Goal: Transaction & Acquisition: Purchase product/service

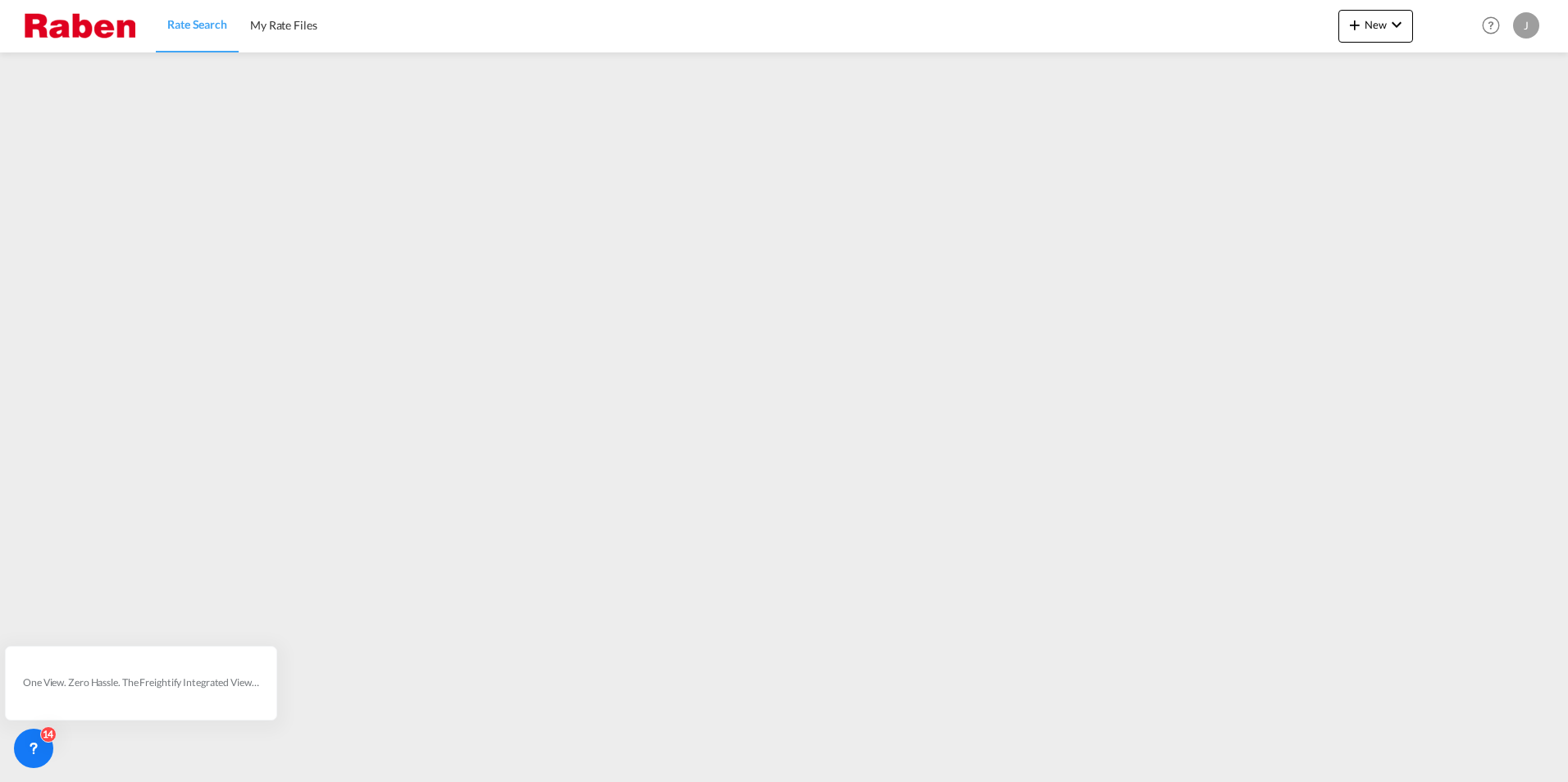
click at [219, 29] on span "Rate Search" at bounding box center [198, 24] width 60 height 14
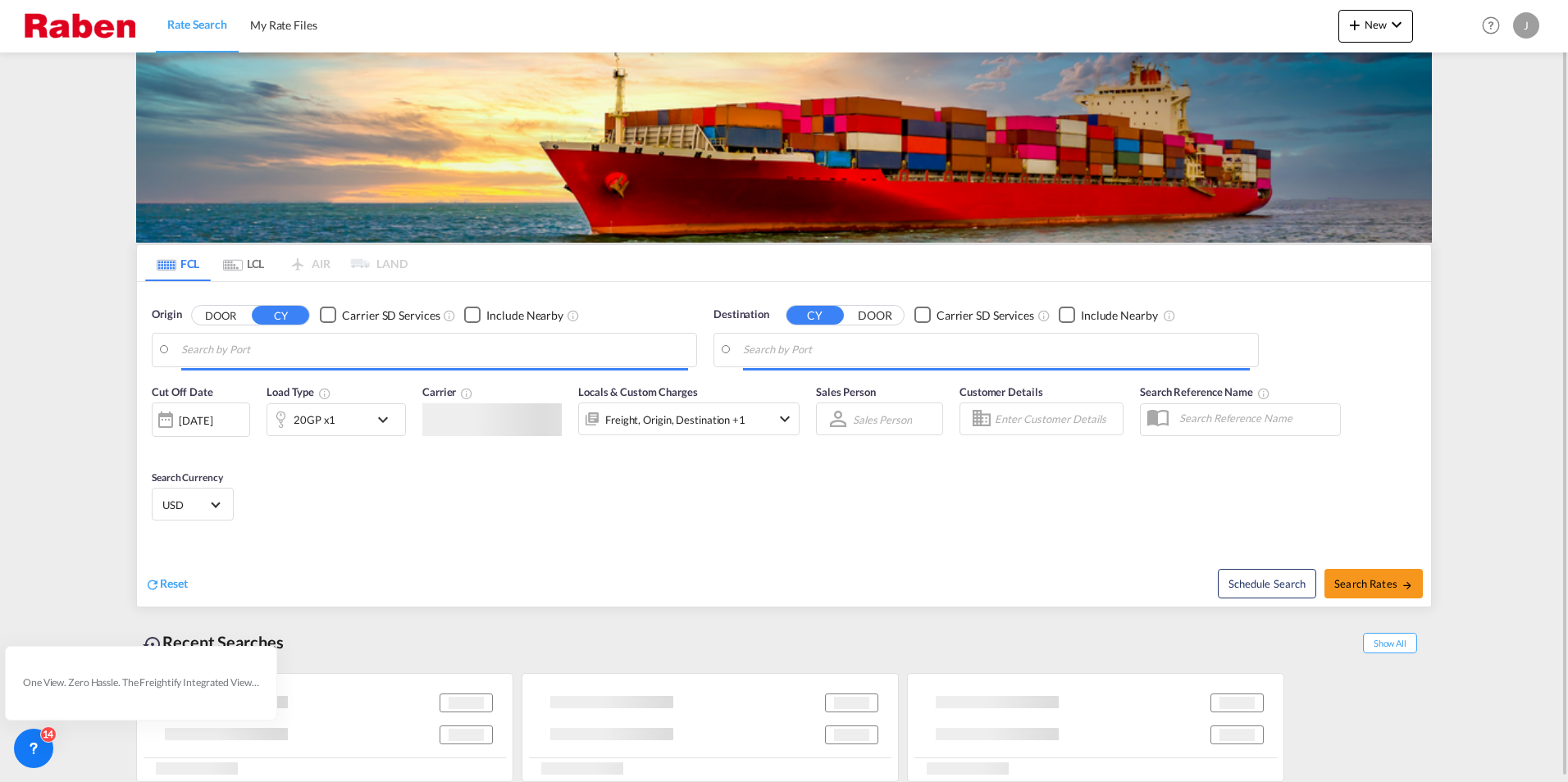
type input "[GEOGRAPHIC_DATA], [GEOGRAPHIC_DATA]"
type input "Manzanillo, PAMIT"
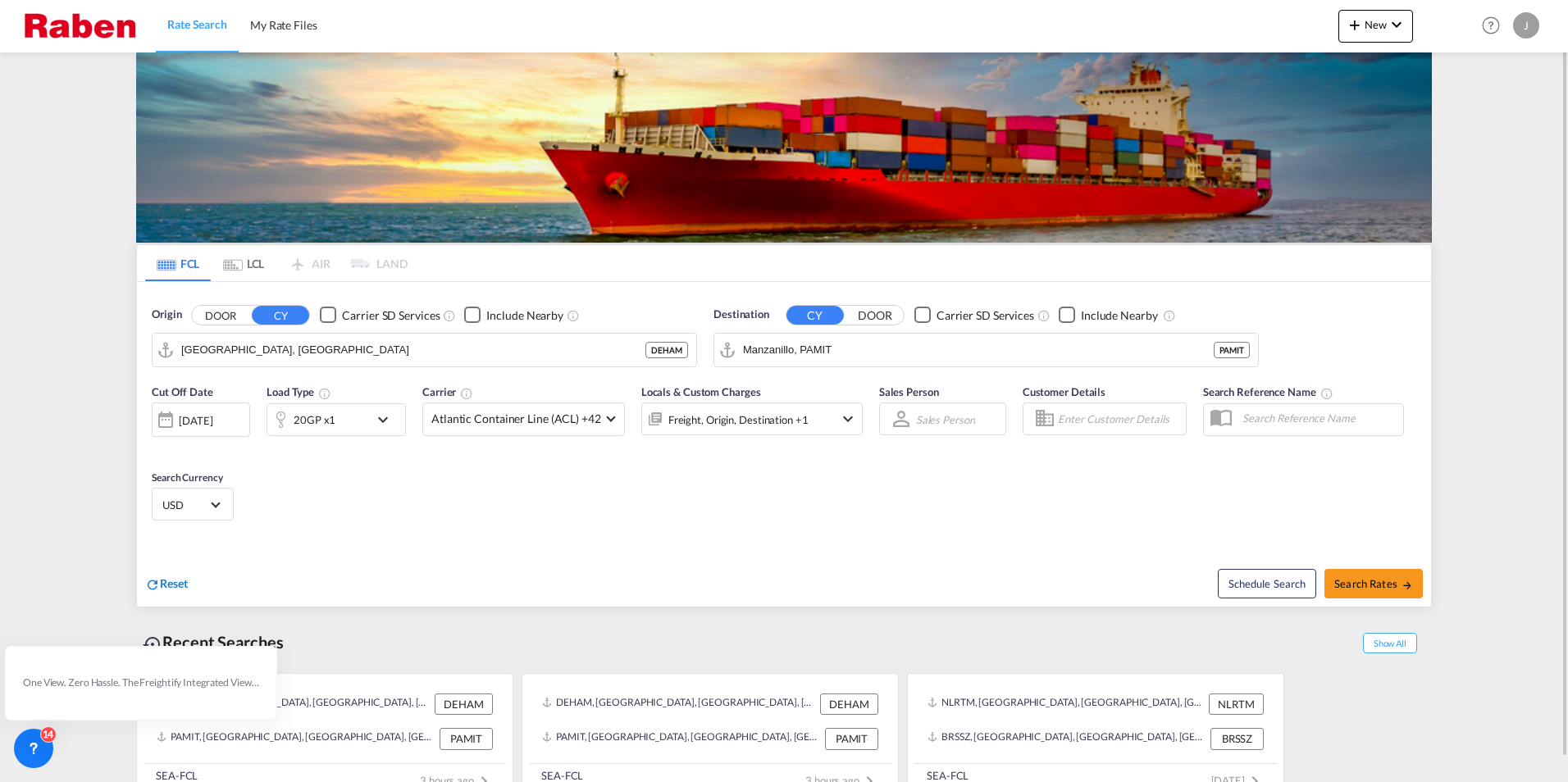
click at [171, 584] on span "Reset" at bounding box center [174, 583] width 28 height 14
click at [293, 351] on body "Rate Search My Rate Files Rate Search My Rate Files New Rates Ratecard Rateshee…" at bounding box center [784, 391] width 1568 height 782
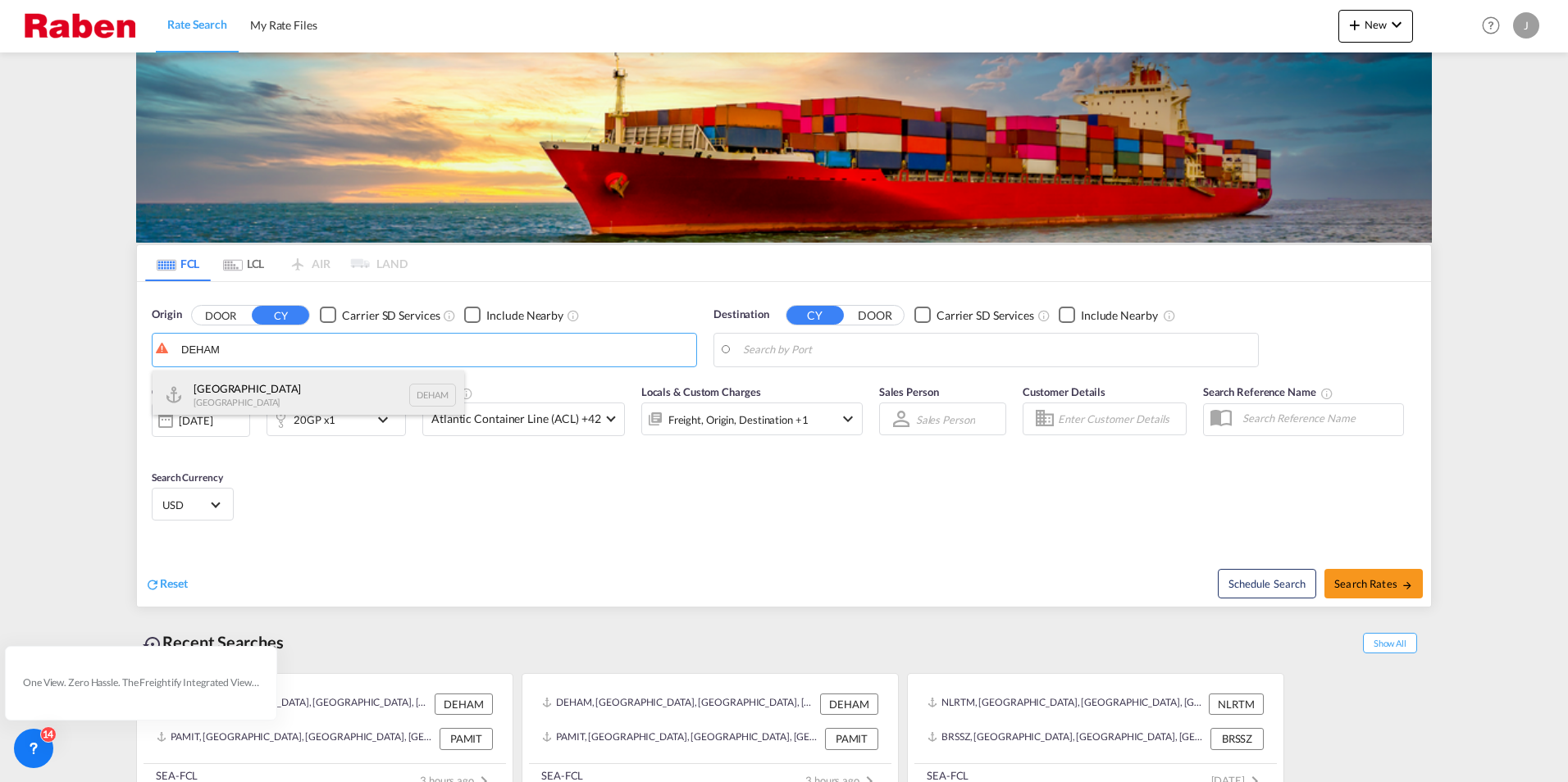
click at [281, 386] on div "[GEOGRAPHIC_DATA] [GEOGRAPHIC_DATA] DEHAM" at bounding box center [309, 395] width 311 height 49
type input "[GEOGRAPHIC_DATA], [GEOGRAPHIC_DATA]"
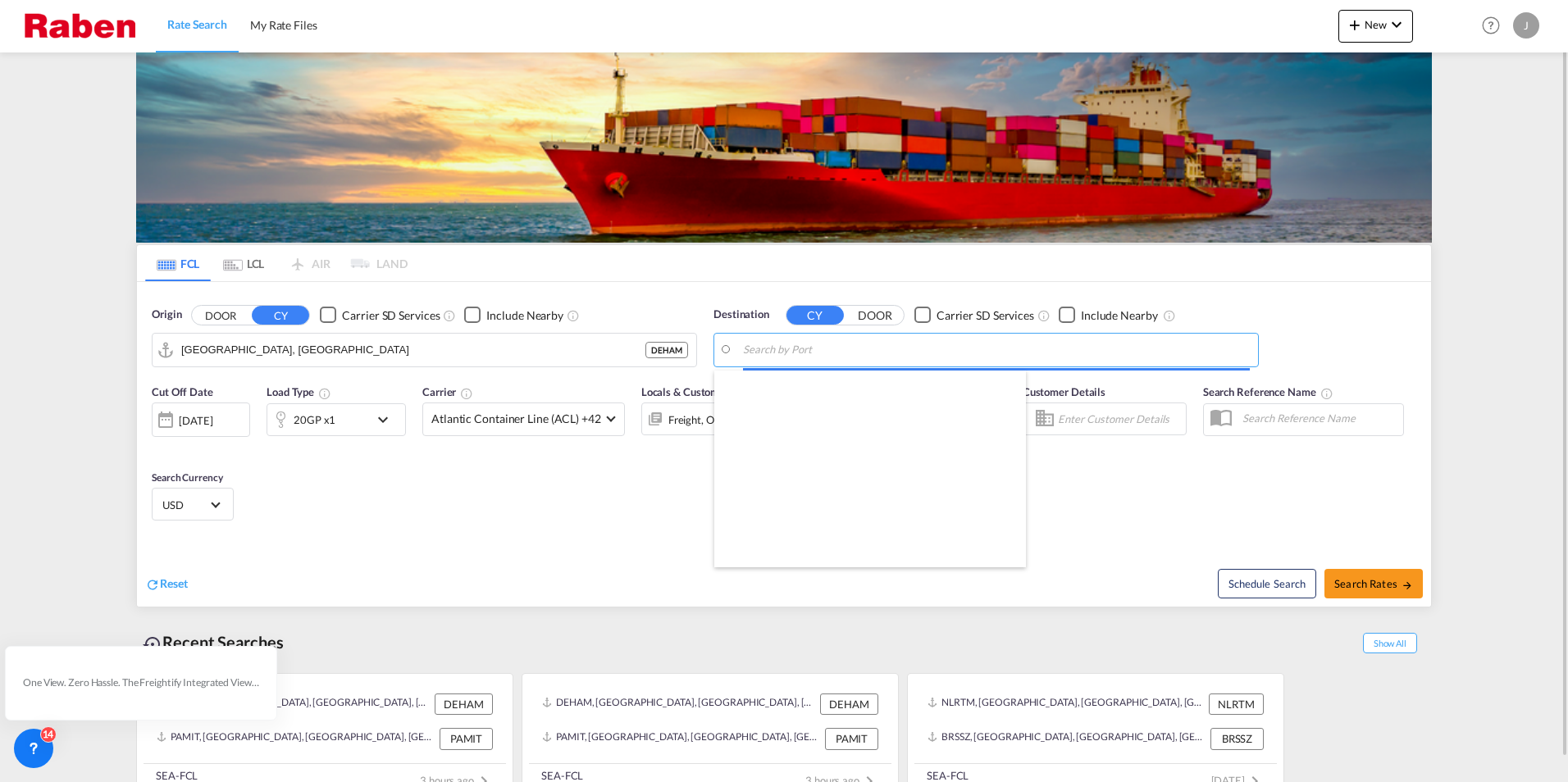
click at [1007, 347] on body "Rate Search My Rate Files Rate Search My Rate Files New Rates Ratecard Rateshee…" at bounding box center [784, 391] width 1568 height 782
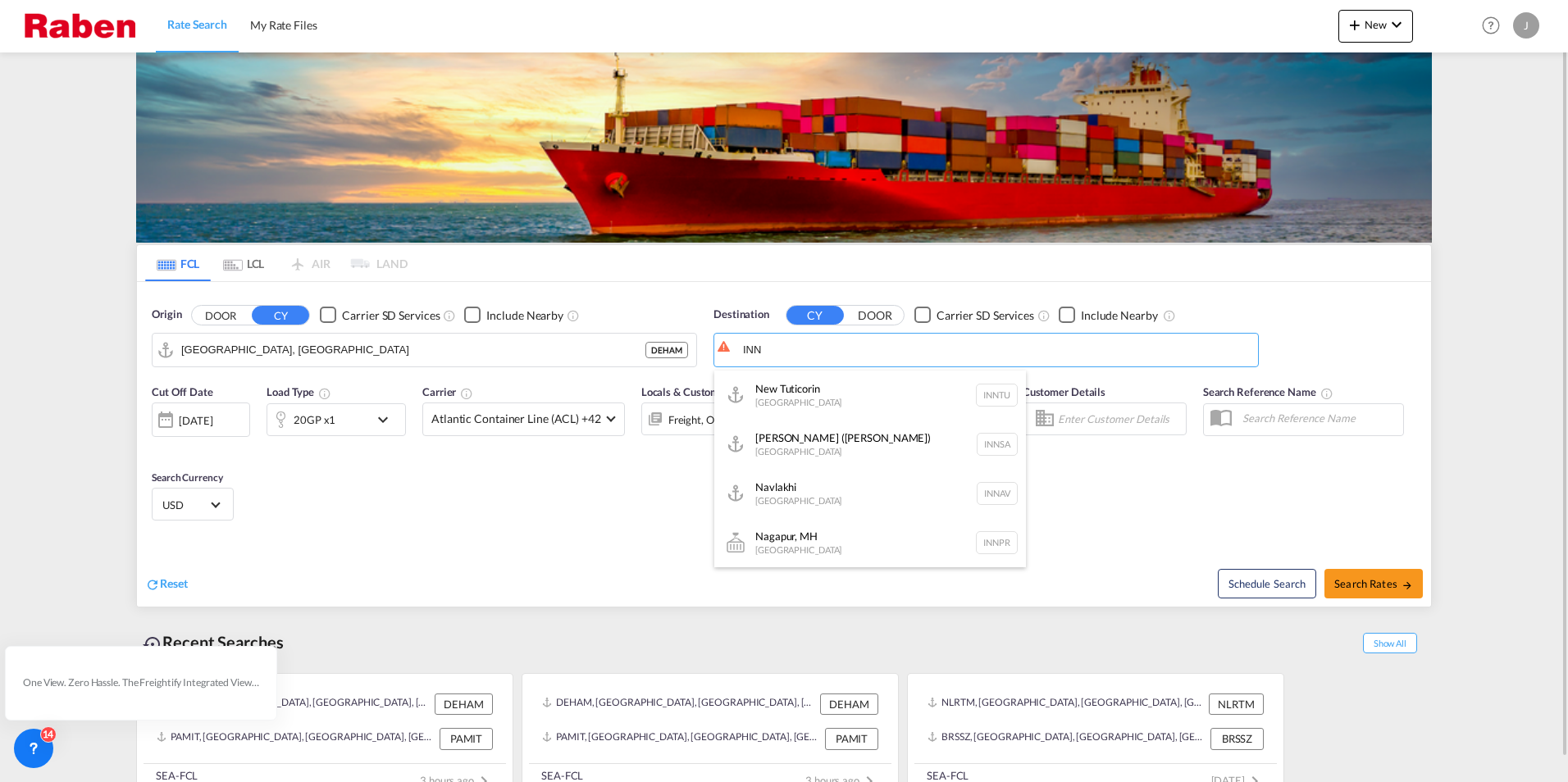
type input "INN"
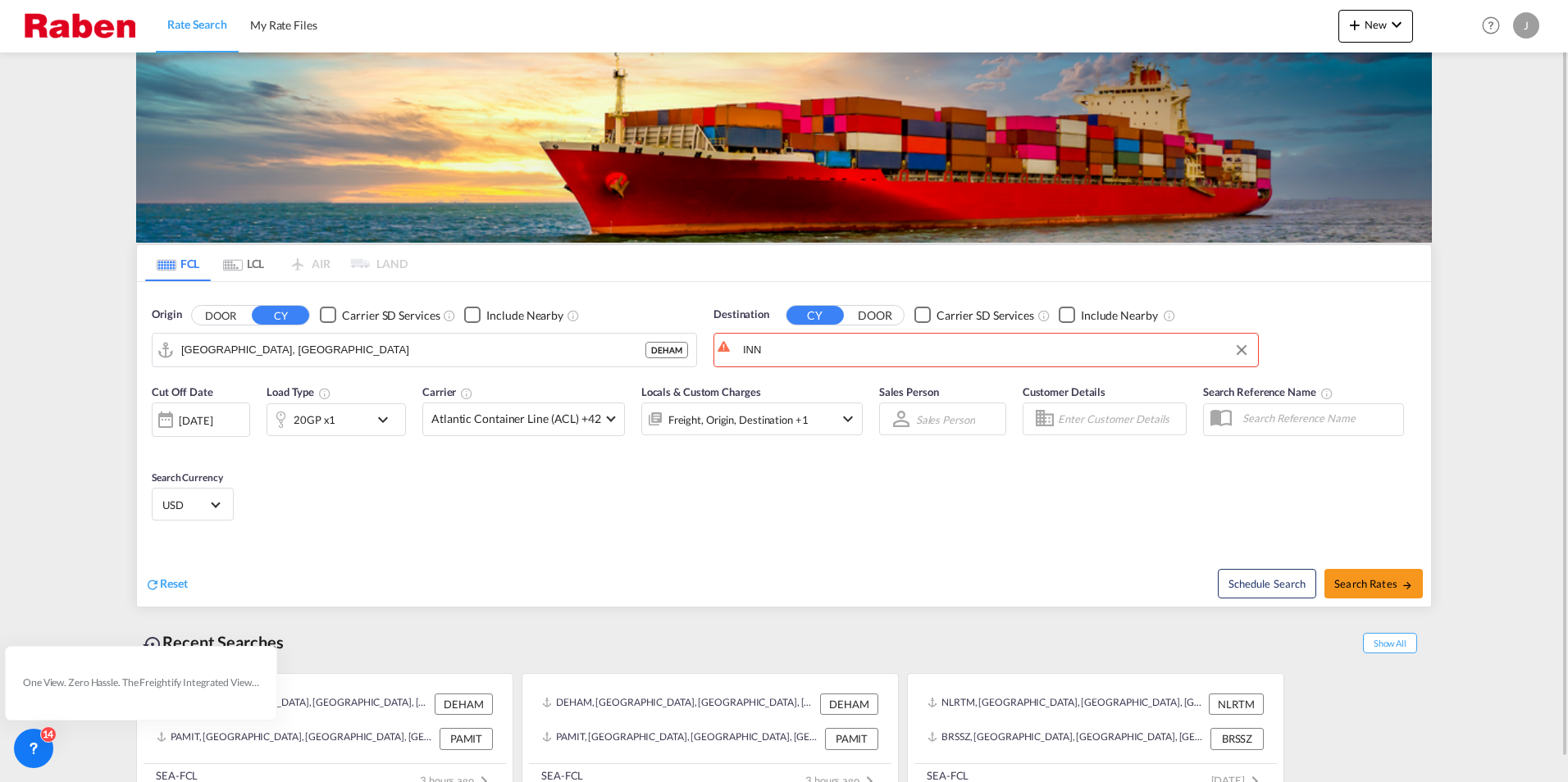
drag, startPoint x: 764, startPoint y: 354, endPoint x: 697, endPoint y: 347, distance: 67.4
click at [1241, 356] on button "Clear Input" at bounding box center [1241, 350] width 25 height 25
click at [1074, 347] on input "Search by Port" at bounding box center [996, 350] width 507 height 25
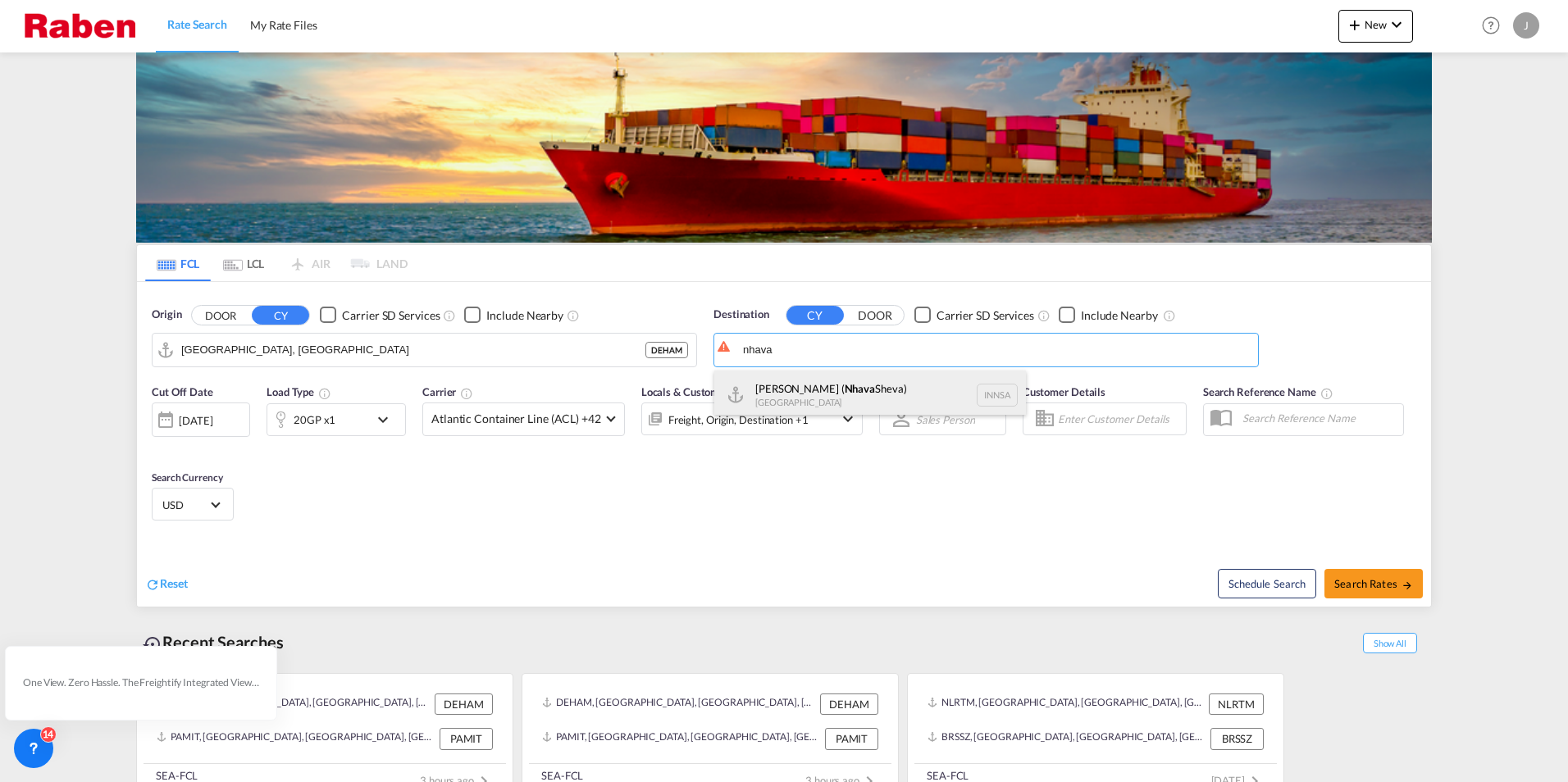
click at [926, 396] on div "[PERSON_NAME] ( [GEOGRAPHIC_DATA]) [GEOGRAPHIC_DATA] [GEOGRAPHIC_DATA]" at bounding box center [870, 395] width 311 height 49
type input "[PERSON_NAME] ([PERSON_NAME]), [GEOGRAPHIC_DATA]"
click at [560, 422] on span "Atlantic Container Line (ACL) +42" at bounding box center [516, 419] width 169 height 16
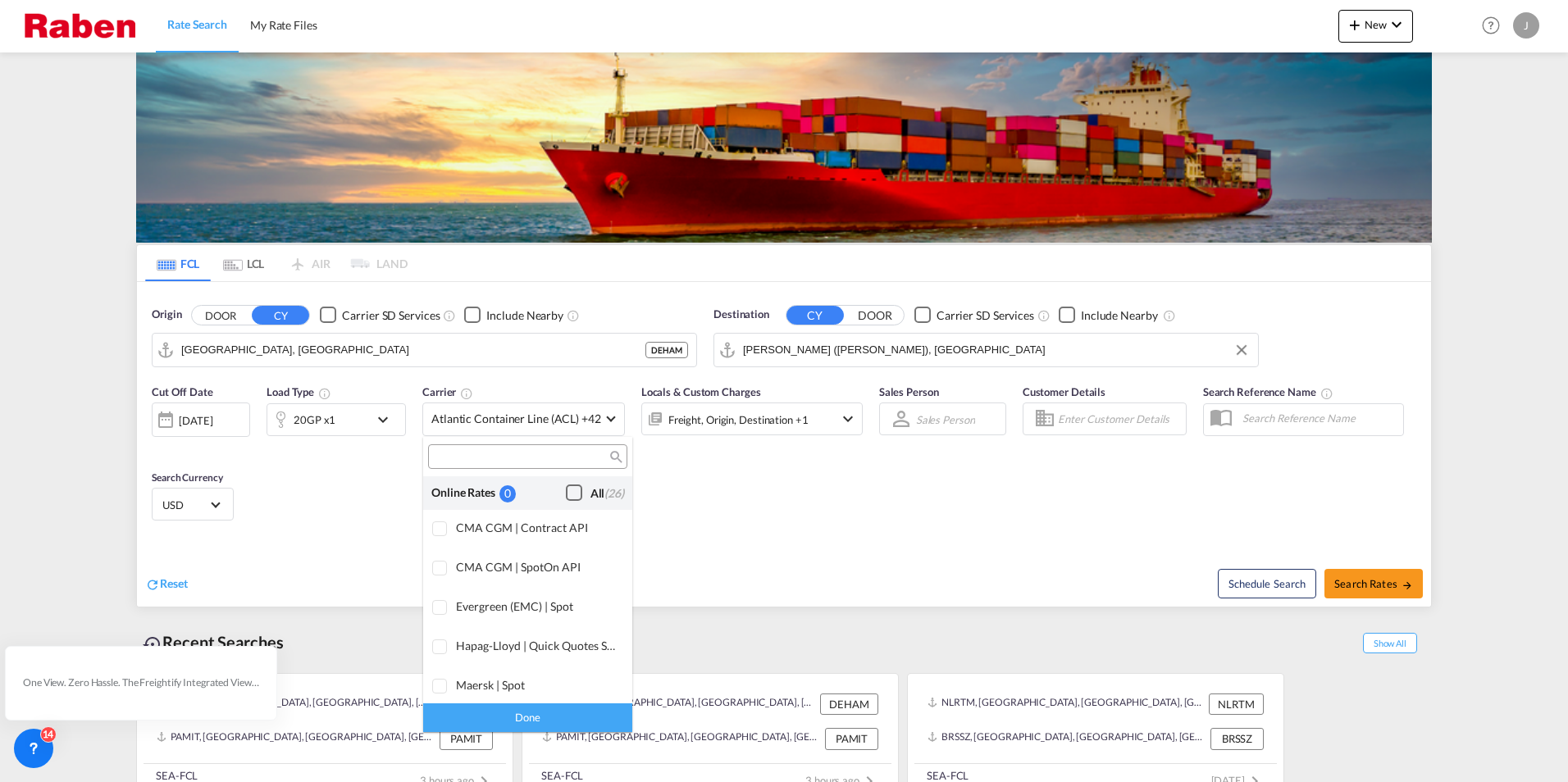
scroll to position [1002, 0]
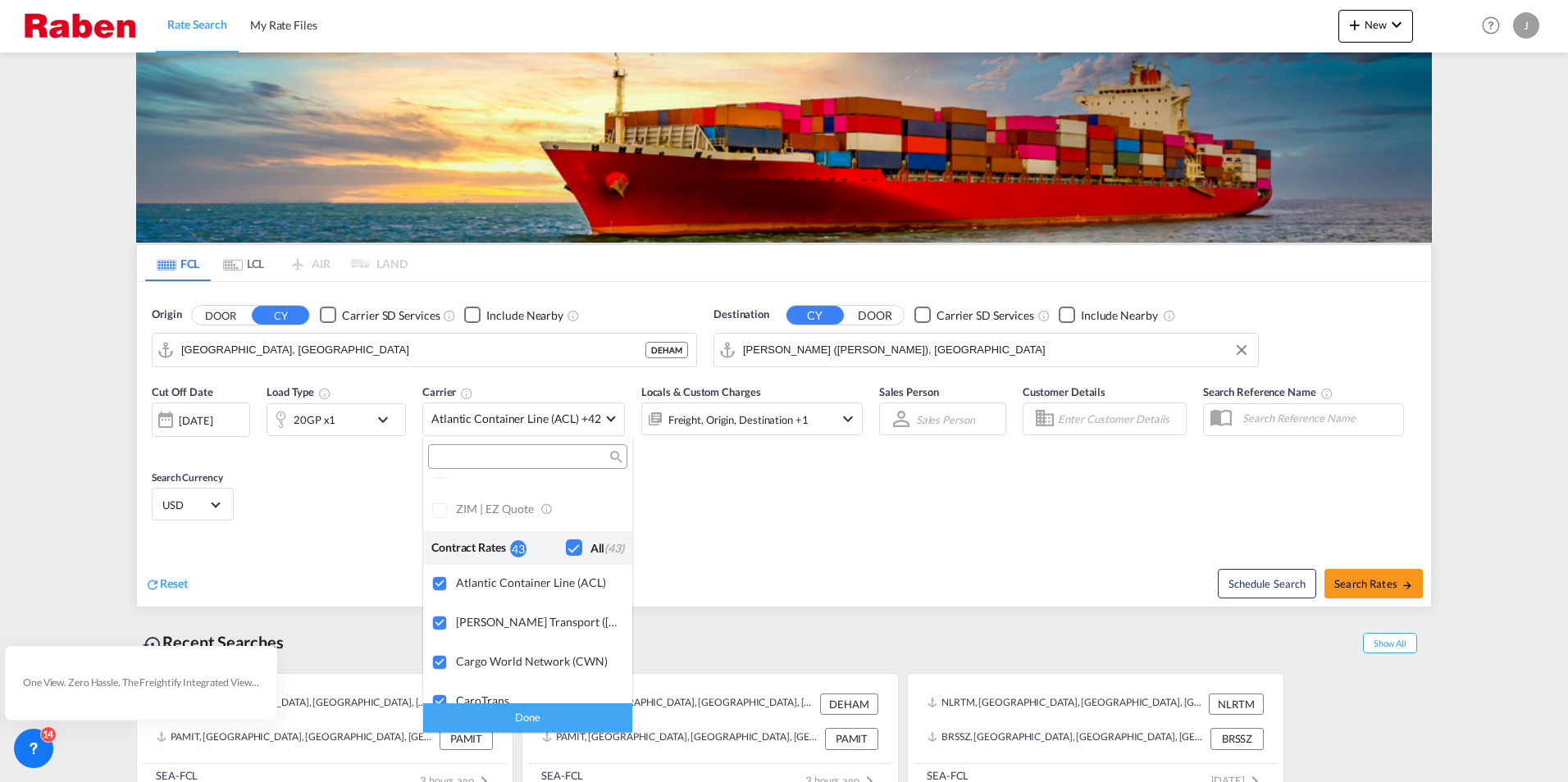
click at [565, 547] on div "Checkbox No Ink" at bounding box center [574, 548] width 16 height 16
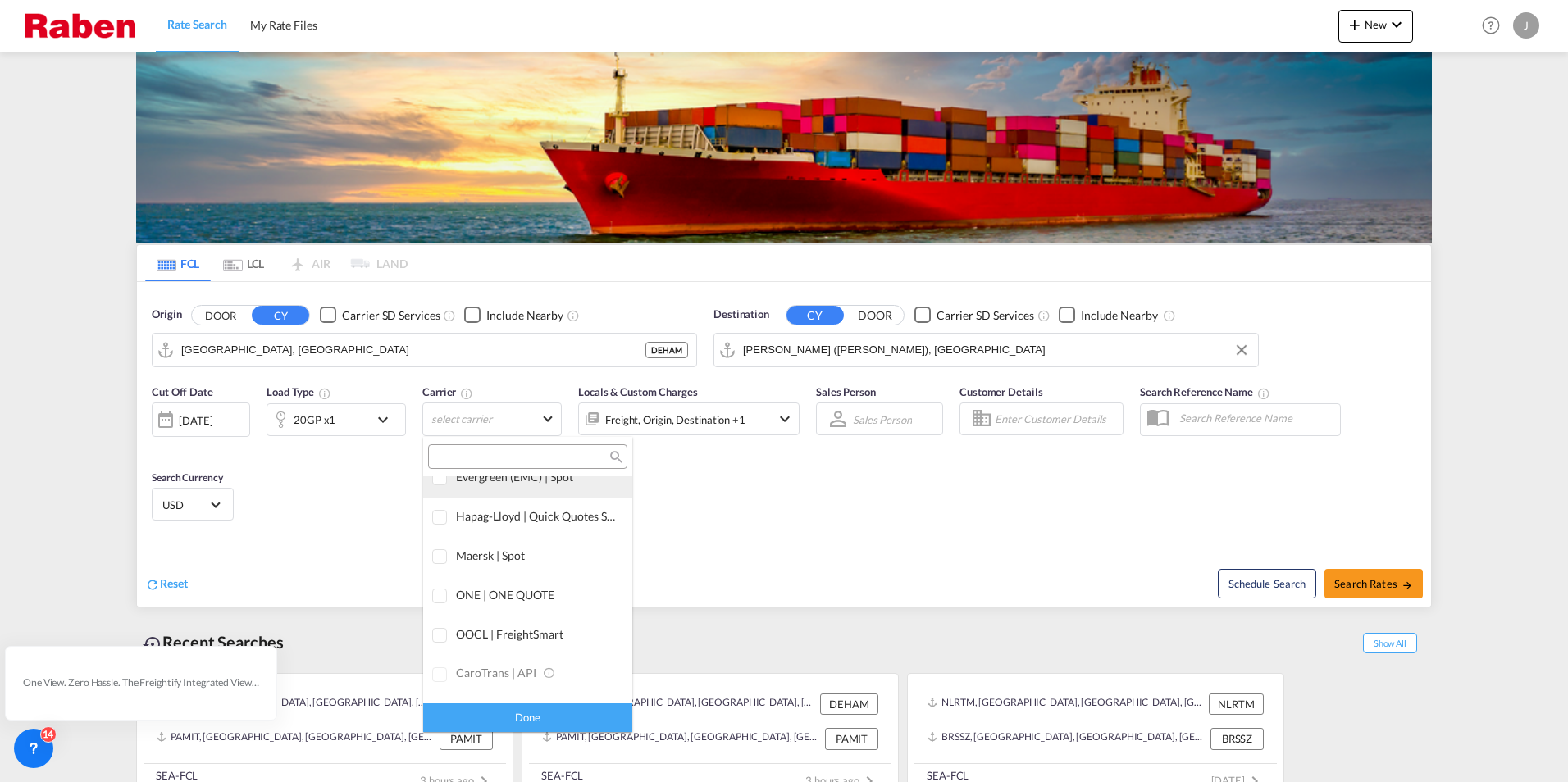
scroll to position [0, 0]
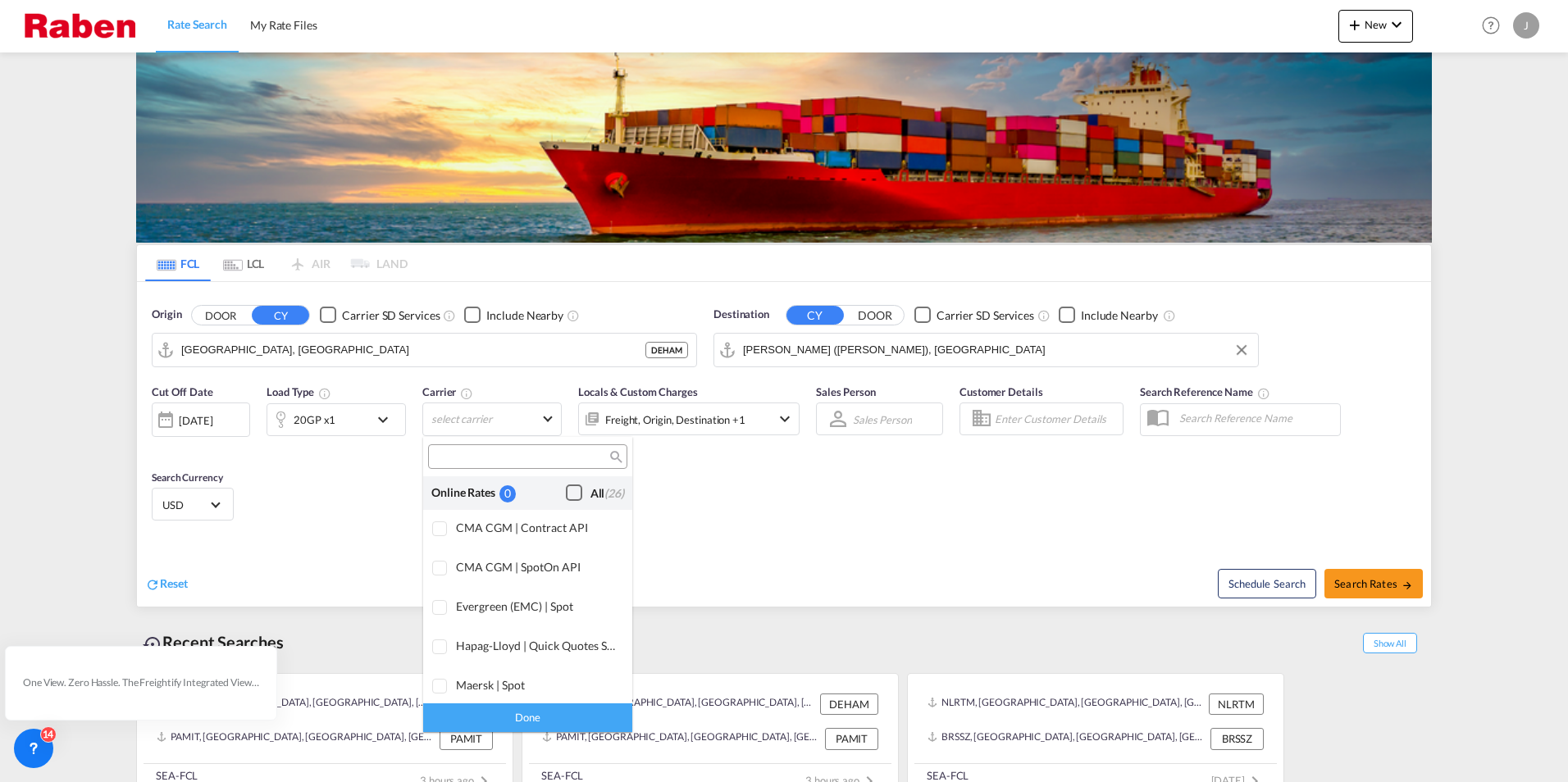
click at [565, 486] on div "Checkbox No Ink" at bounding box center [574, 493] width 16 height 16
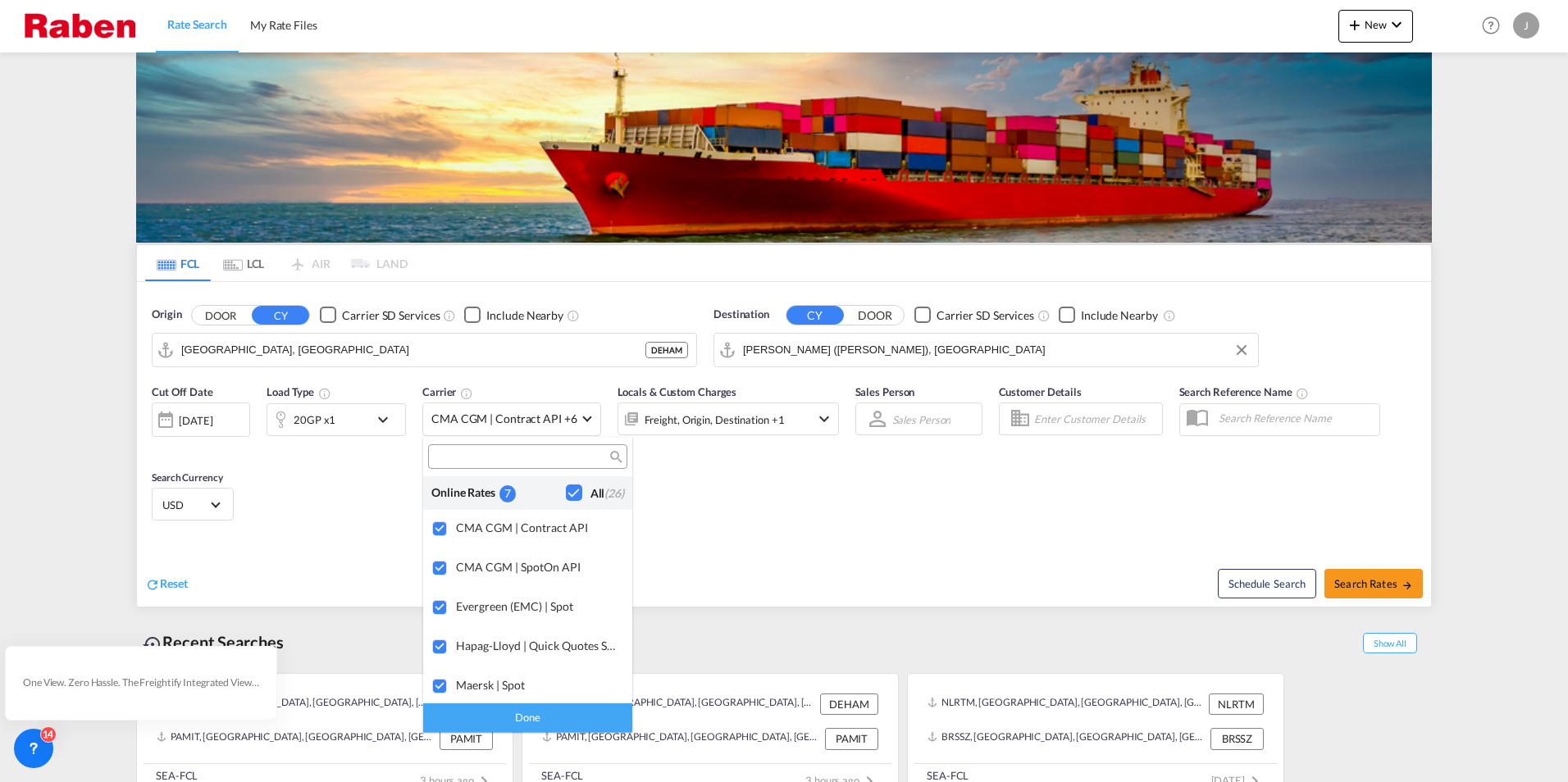
click at [805, 499] on md-backdrop at bounding box center [784, 391] width 1568 height 782
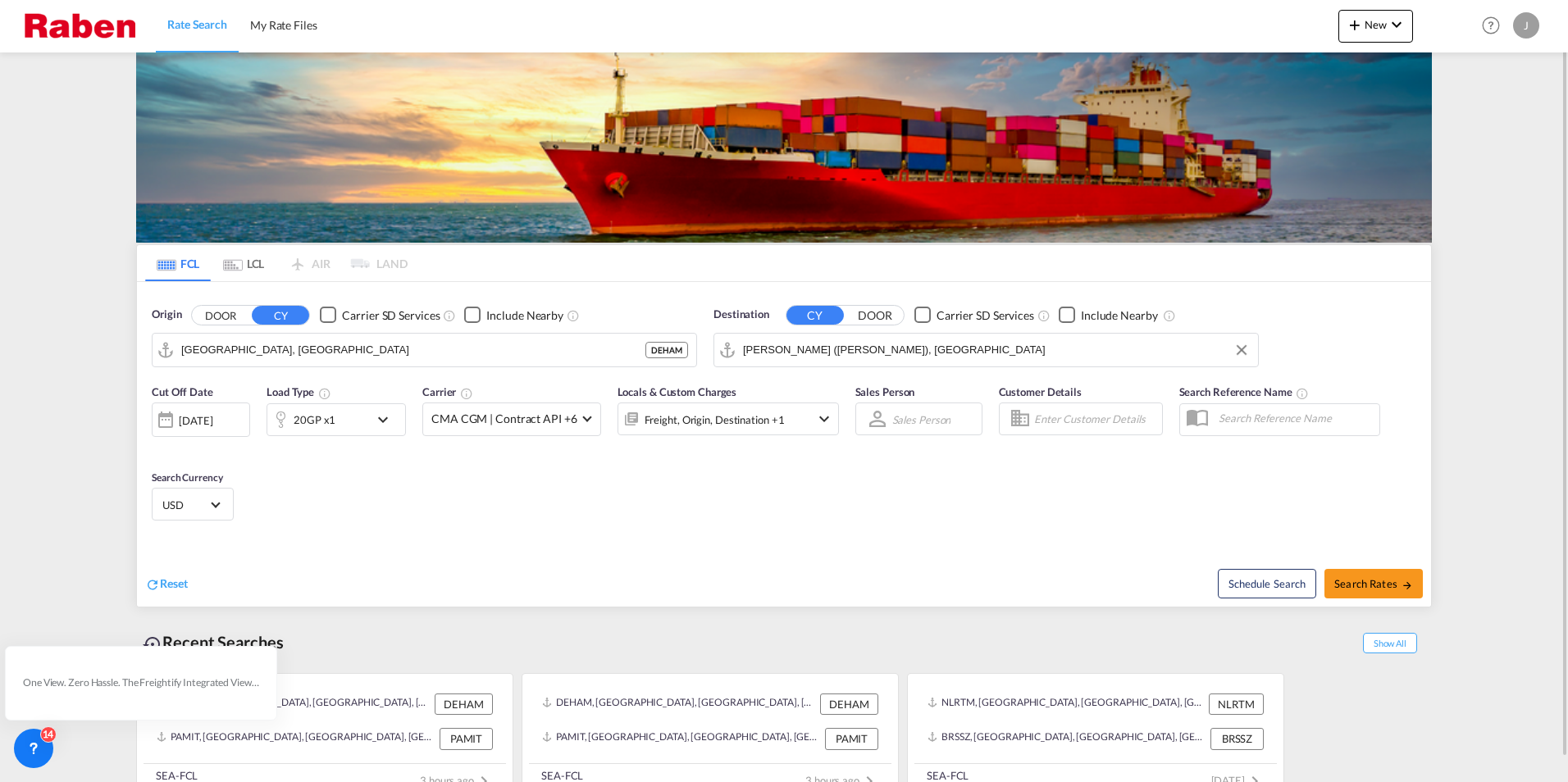
click at [372, 422] on div "20GP x1" at bounding box center [336, 420] width 139 height 33
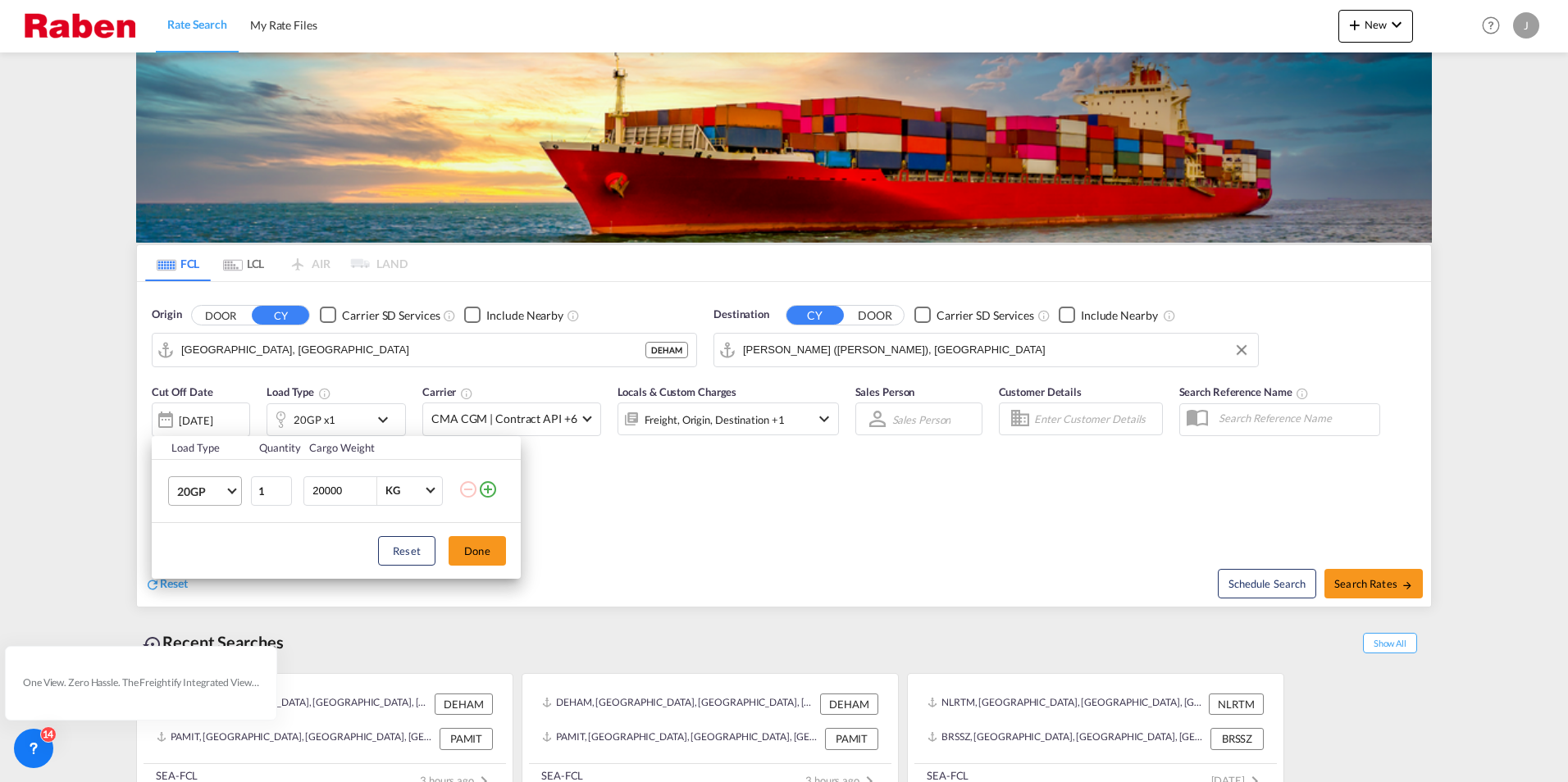
click at [231, 492] on span "Choose: \a20GP" at bounding box center [231, 489] width 9 height 9
click at [200, 535] on div "40GP" at bounding box center [192, 531] width 29 height 16
click at [225, 487] on md-select-value "40GP" at bounding box center [209, 491] width 66 height 28
click at [205, 533] on div "40HC" at bounding box center [192, 531] width 30 height 16
click at [474, 551] on button "Done" at bounding box center [477, 551] width 57 height 29
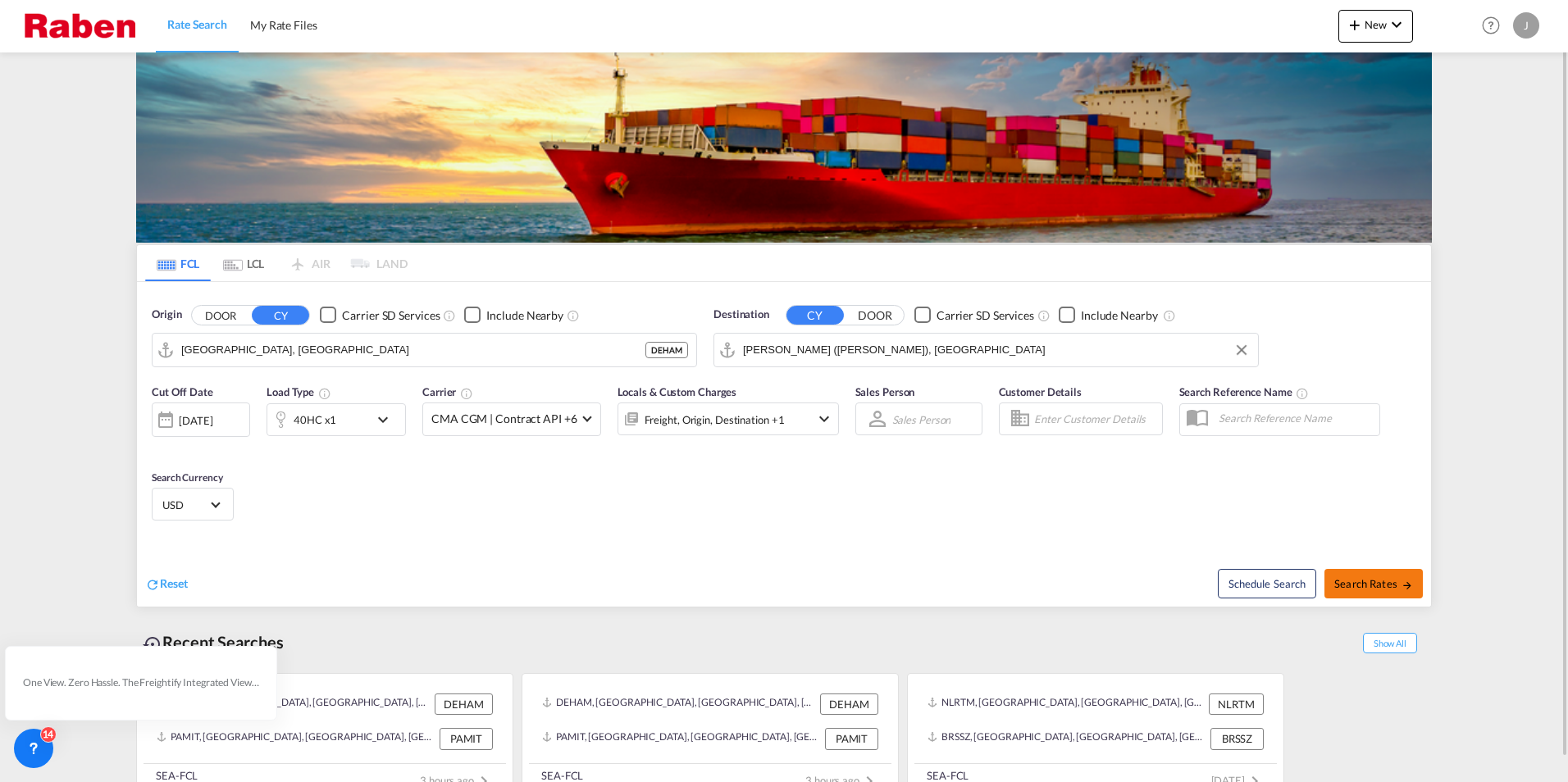
click at [1393, 583] on span "Search Rates" at bounding box center [1373, 584] width 78 height 13
type input "DEHAM to INNSA / [DATE]"
